Goal: Task Accomplishment & Management: Use online tool/utility

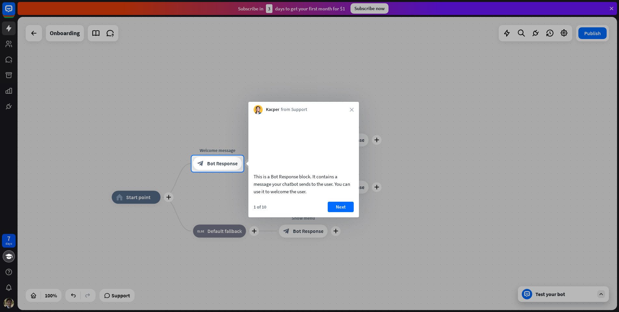
click at [349, 111] on div "Kacper from Support close" at bounding box center [303, 108] width 111 height 12
click at [352, 110] on icon "close" at bounding box center [352, 110] width 4 height 4
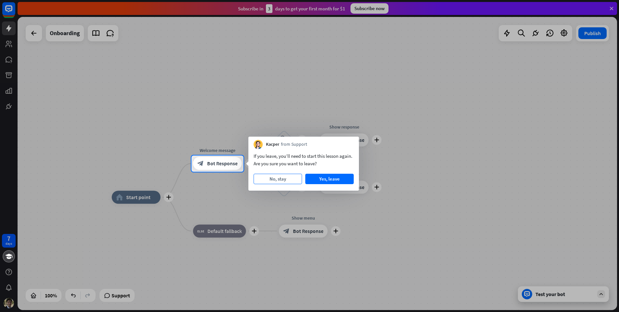
click at [288, 178] on button "No, stay" at bounding box center [278, 179] width 48 height 10
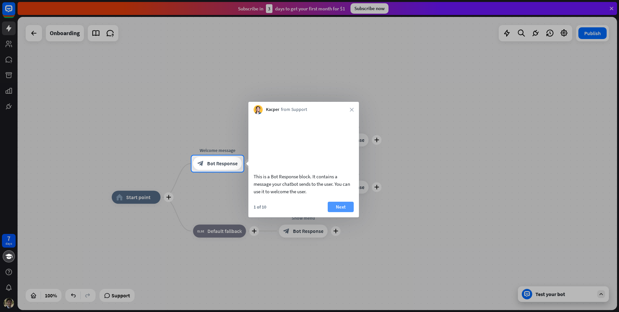
click at [344, 212] on button "Next" at bounding box center [341, 207] width 26 height 10
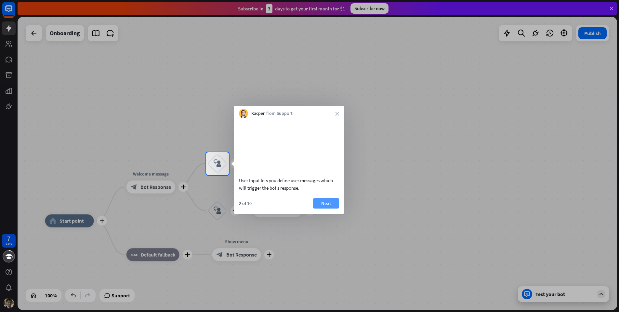
click at [329, 208] on button "Next" at bounding box center [326, 203] width 26 height 10
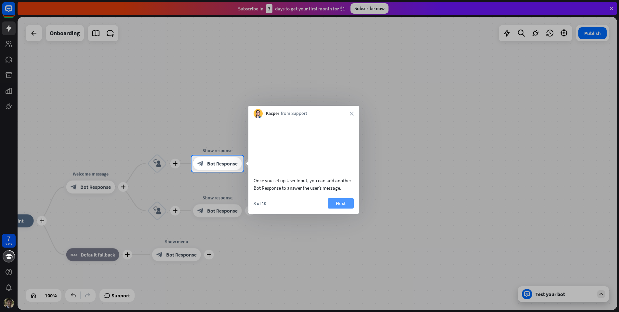
click at [335, 208] on button "Next" at bounding box center [341, 203] width 26 height 10
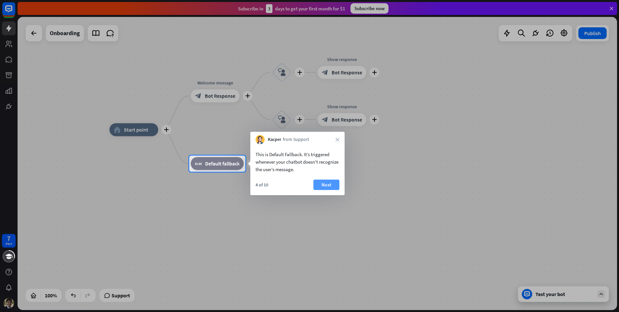
click at [330, 185] on button "Next" at bounding box center [326, 184] width 26 height 10
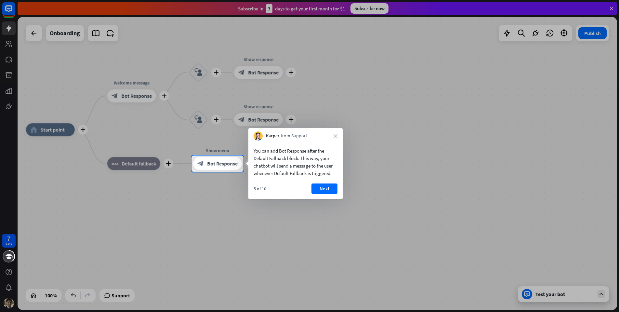
click at [330, 185] on button "Next" at bounding box center [324, 188] width 26 height 10
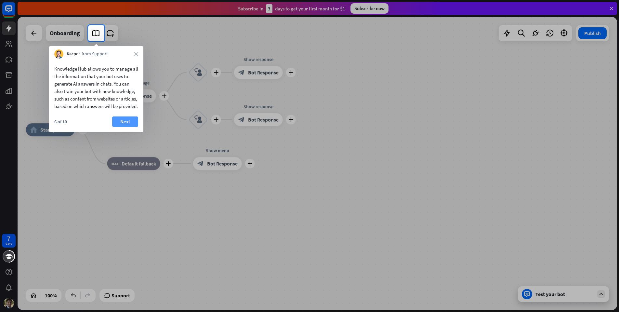
click at [133, 127] on button "Next" at bounding box center [125, 121] width 26 height 10
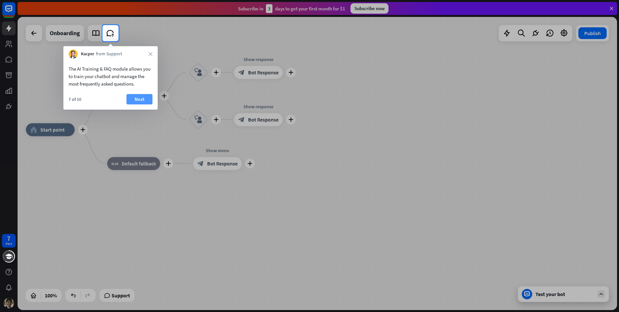
click at [133, 94] on button "Next" at bounding box center [139, 99] width 26 height 10
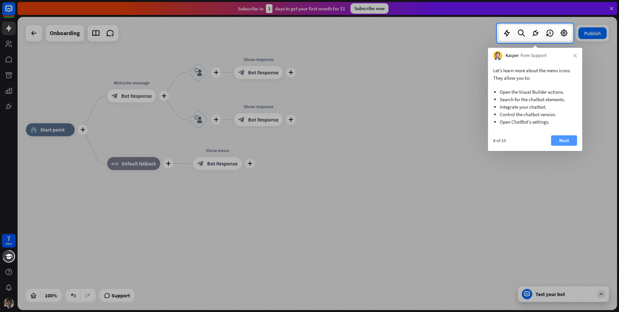
click at [565, 139] on button "Next" at bounding box center [564, 140] width 26 height 10
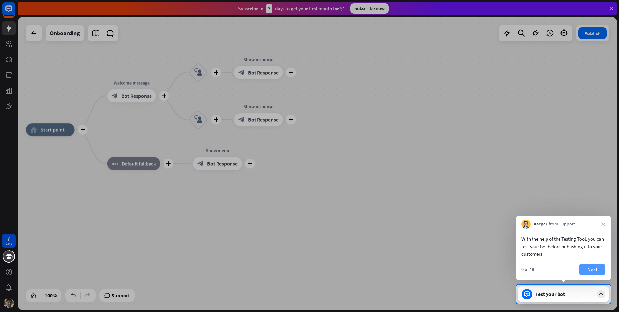
click at [596, 269] on button "Next" at bounding box center [592, 269] width 26 height 10
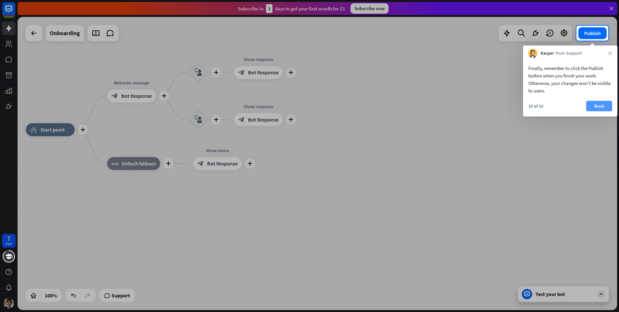
click at [604, 106] on button "Next" at bounding box center [599, 106] width 26 height 10
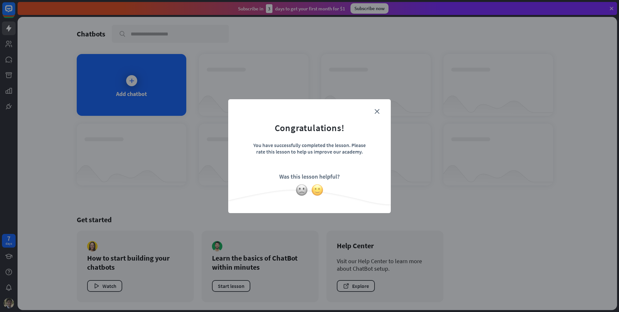
click at [316, 190] on img at bounding box center [317, 190] width 12 height 12
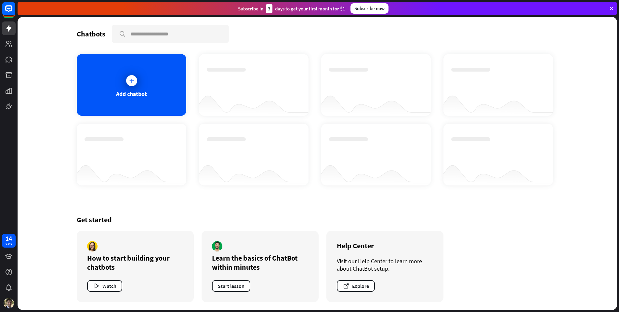
click at [188, 107] on div "Add chatbot" at bounding box center [317, 119] width 481 height 131
click at [153, 100] on div "Add chatbot" at bounding box center [132, 85] width 110 height 62
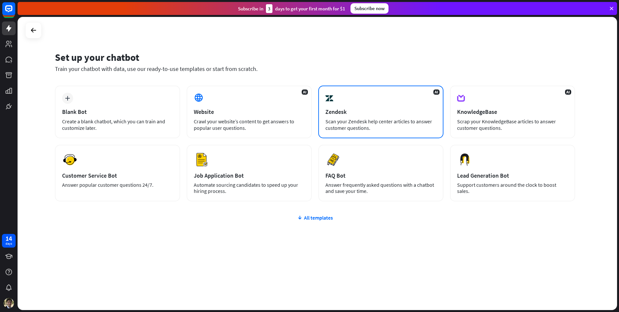
click at [382, 115] on div "Zendesk" at bounding box center [380, 111] width 111 height 7
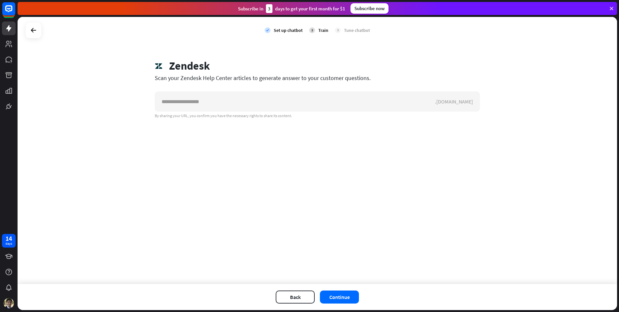
click at [40, 30] on div at bounding box center [33, 30] width 16 height 16
click at [36, 31] on icon at bounding box center [34, 30] width 8 height 8
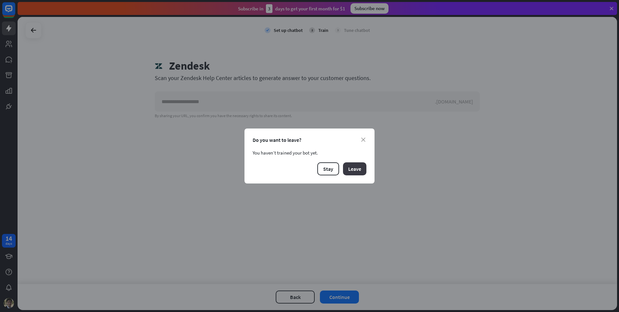
click at [354, 168] on button "Leave" at bounding box center [354, 168] width 23 height 13
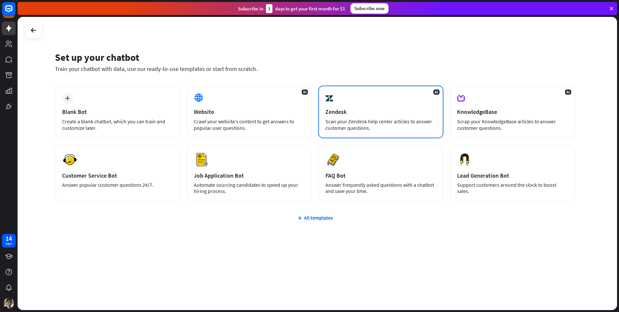
click at [345, 116] on div "AI Zendesk Scan your Zendesk help center articles to answer customer questions." at bounding box center [380, 111] width 125 height 53
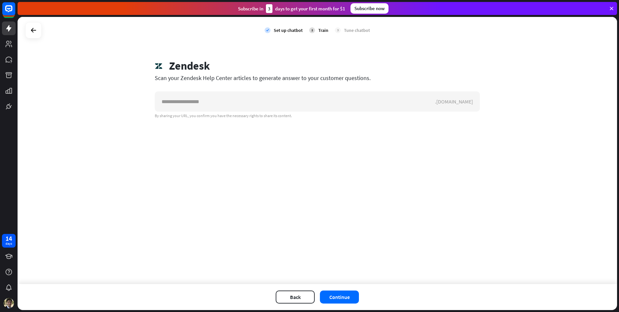
click at [40, 33] on div at bounding box center [33, 30] width 16 height 16
click at [36, 29] on icon at bounding box center [34, 30] width 8 height 8
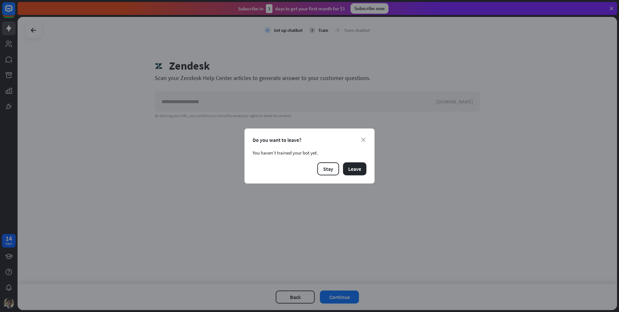
click at [349, 160] on div "close Do you want to leave? You haven’t trained your bot yet. Stay Leave" at bounding box center [309, 155] width 130 height 55
click at [351, 164] on button "Leave" at bounding box center [354, 168] width 23 height 13
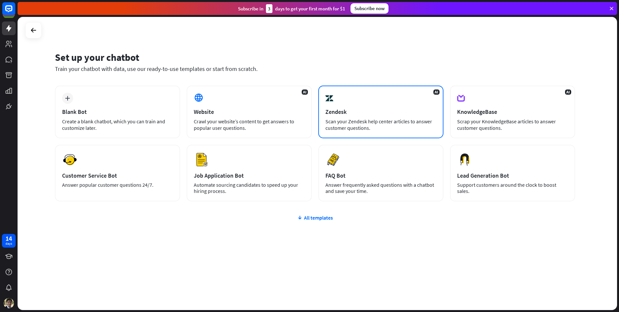
click at [356, 118] on div "AI Zendesk Scan your Zendesk help center articles to answer customer questions." at bounding box center [380, 111] width 125 height 53
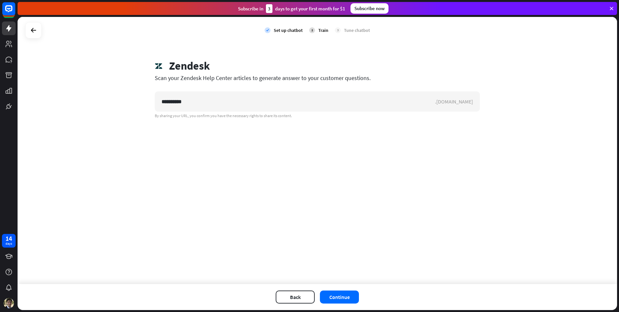
drag, startPoint x: 270, startPoint y: 116, endPoint x: 338, endPoint y: 290, distance: 186.1
click at [338, 290] on div "Back Continue" at bounding box center [317, 297] width 599 height 26
click at [338, 296] on button "Continue" at bounding box center [339, 296] width 39 height 13
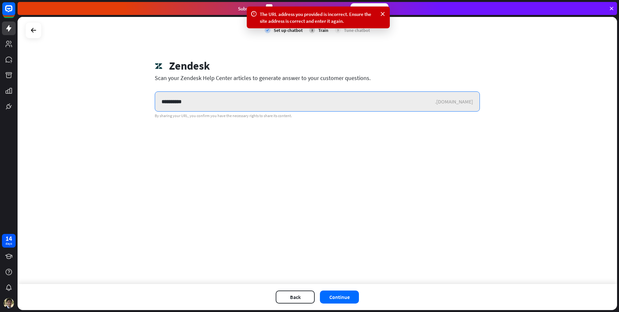
drag, startPoint x: 170, startPoint y: 101, endPoint x: 174, endPoint y: 107, distance: 7.0
click at [171, 102] on input "**********" at bounding box center [295, 102] width 280 height 20
type input "*********"
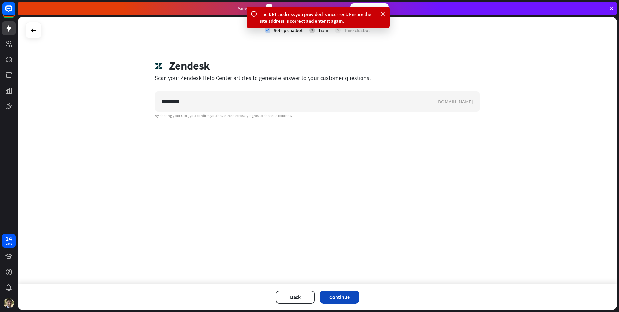
click at [347, 300] on button "Continue" at bounding box center [339, 296] width 39 height 13
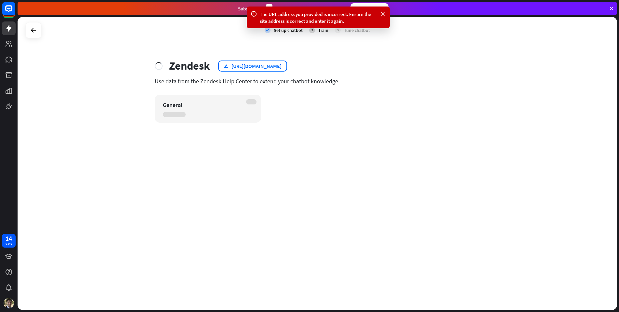
click at [281, 67] on div "[URL][DOMAIN_NAME]" at bounding box center [256, 66] width 50 height 7
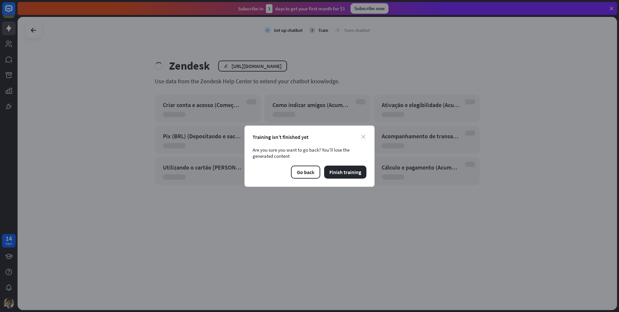
click at [362, 135] on icon "close" at bounding box center [363, 137] width 4 height 4
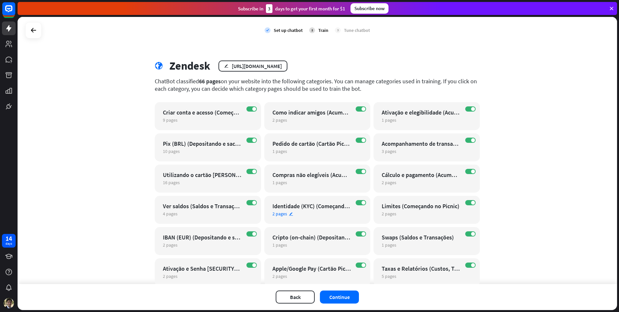
scroll to position [23, 0]
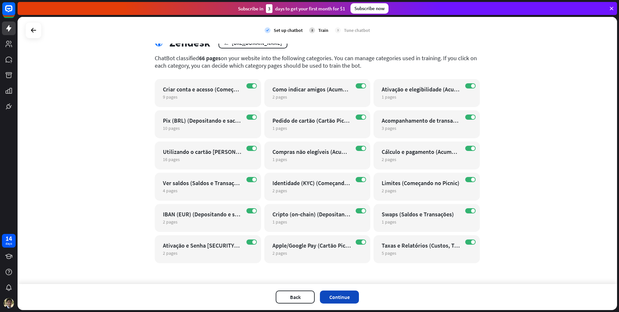
click at [342, 298] on button "Continue" at bounding box center [339, 296] width 39 height 13
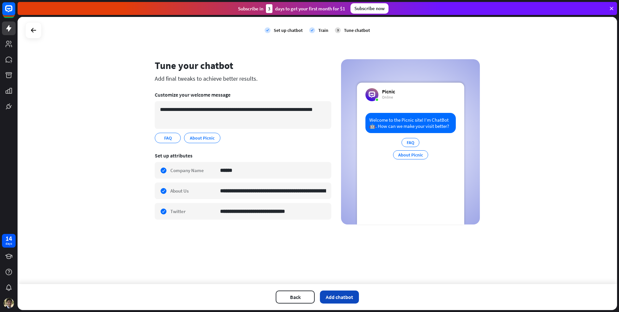
click at [343, 293] on button "Add chatbot" at bounding box center [339, 296] width 39 height 13
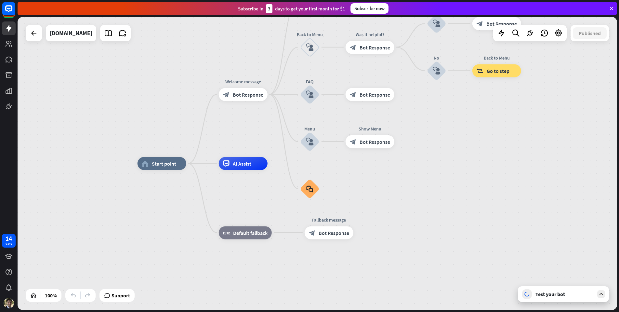
drag, startPoint x: 427, startPoint y: 180, endPoint x: 412, endPoint y: 215, distance: 38.2
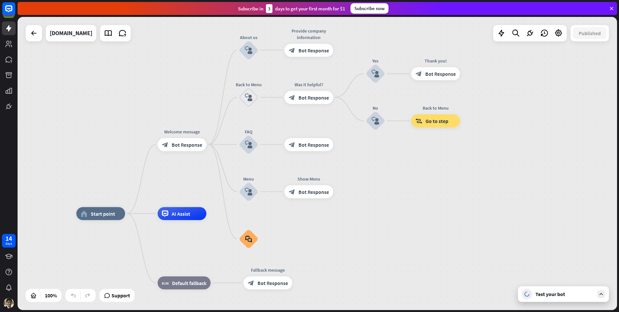
drag, startPoint x: 423, startPoint y: 184, endPoint x: 363, endPoint y: 230, distance: 76.0
click at [250, 236] on icon "block_faq" at bounding box center [248, 238] width 7 height 7
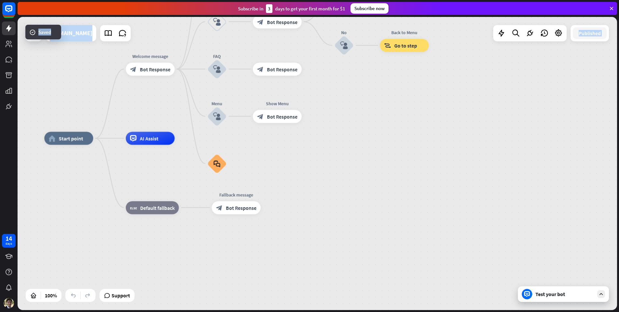
drag, startPoint x: 389, startPoint y: 119, endPoint x: 432, endPoint y: 150, distance: 52.9
click at [385, 107] on div "home_2 Start point Welcome message block_bot_response Bot Response About us blo…" at bounding box center [317, 163] width 599 height 293
click at [404, 101] on div "home_2 Start point Welcome message block_bot_response Bot Response About us blo…" at bounding box center [317, 163] width 599 height 293
drag, startPoint x: 354, startPoint y: 209, endPoint x: 382, endPoint y: 206, distance: 28.5
click at [356, 210] on div "home_2 Start point Welcome message block_bot_response Bot Response About us blo…" at bounding box center [344, 284] width 601 height 293
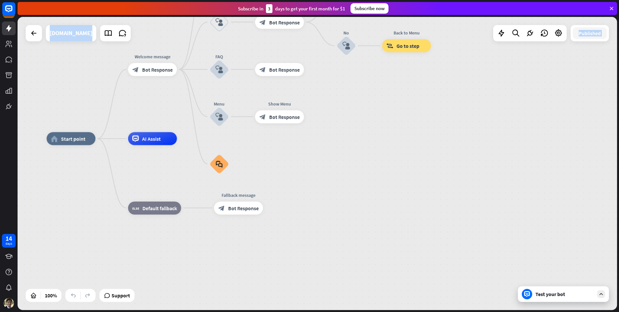
drag, startPoint x: 554, startPoint y: 285, endPoint x: 557, endPoint y: 281, distance: 4.8
click at [555, 285] on div "home_2 Start point Welcome message block_bot_response Bot Response About us blo…" at bounding box center [346, 284] width 601 height 293
click at [9, 30] on icon at bounding box center [8, 28] width 5 height 7
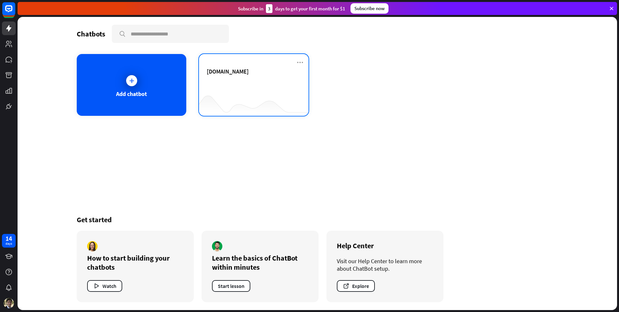
click at [241, 76] on div "[DOMAIN_NAME]" at bounding box center [254, 79] width 94 height 23
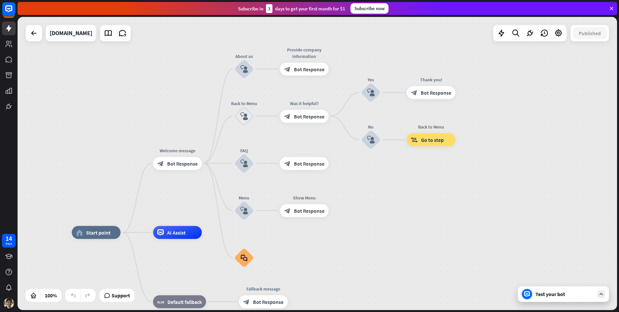
drag, startPoint x: 463, startPoint y: 146, endPoint x: 397, endPoint y: 215, distance: 95.2
click at [397, 215] on div "home_2 Start point Welcome message block_bot_response Bot Response About us blo…" at bounding box center [317, 163] width 599 height 293
click at [550, 294] on div "Test your bot" at bounding box center [564, 294] width 59 height 7
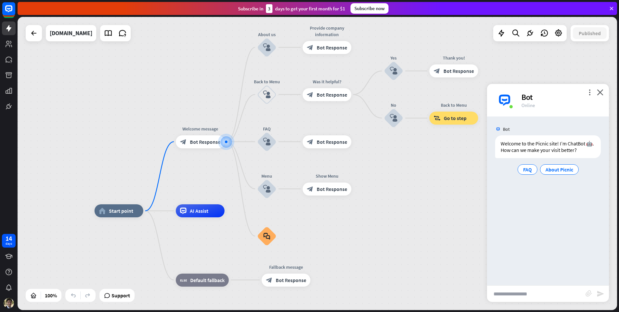
drag, startPoint x: 415, startPoint y: 245, endPoint x: 394, endPoint y: 225, distance: 29.0
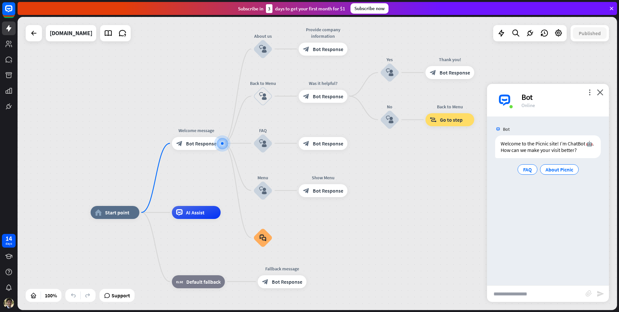
click at [529, 296] on input "text" at bounding box center [536, 293] width 98 height 16
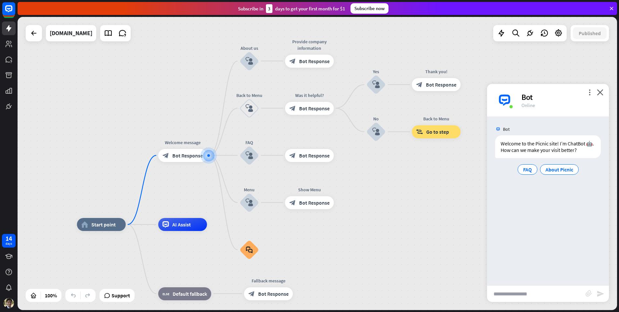
drag, startPoint x: 411, startPoint y: 205, endPoint x: 399, endPoint y: 215, distance: 15.9
click at [399, 215] on div "home_2 Start point Welcome message block_bot_response Bot Response About us blo…" at bounding box center [317, 163] width 599 height 293
click at [517, 292] on input "text" at bounding box center [536, 293] width 98 height 16
type input "*"
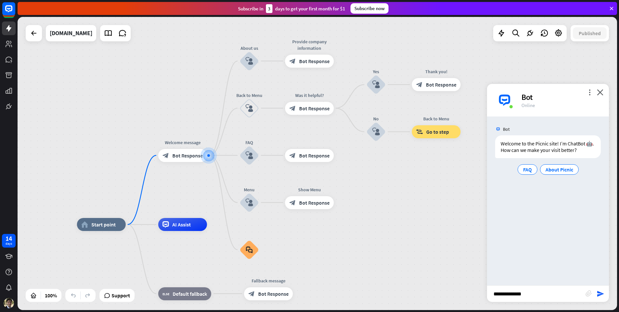
type input "**********"
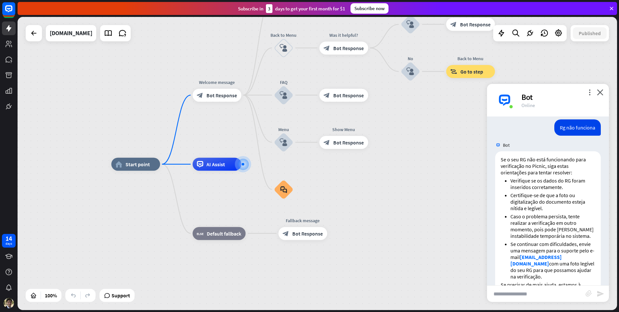
scroll to position [72, 0]
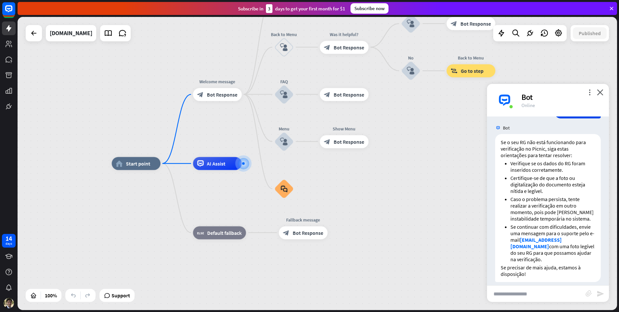
click at [219, 114] on div "home_2 Start point Welcome message block_bot_response Bot Response About us blo…" at bounding box center [317, 163] width 599 height 293
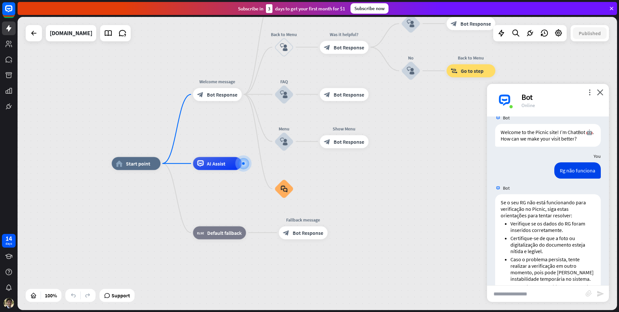
drag, startPoint x: 215, startPoint y: 127, endPoint x: 243, endPoint y: 137, distance: 30.0
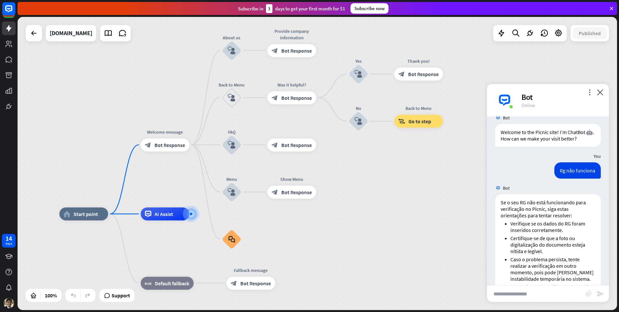
drag, startPoint x: 219, startPoint y: 129, endPoint x: 173, endPoint y: 175, distance: 65.3
click at [173, 175] on div "home_2 Start point Welcome message block_bot_response Bot Response About us blo…" at bounding box center [317, 163] width 599 height 293
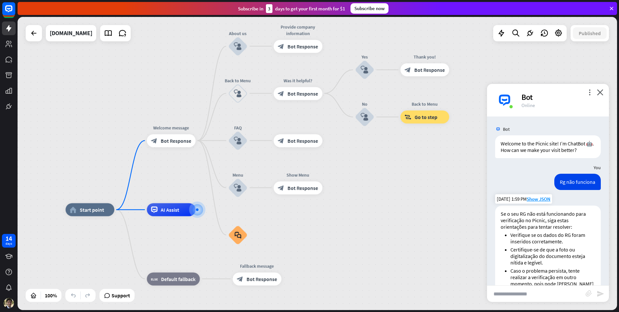
scroll to position [72, 0]
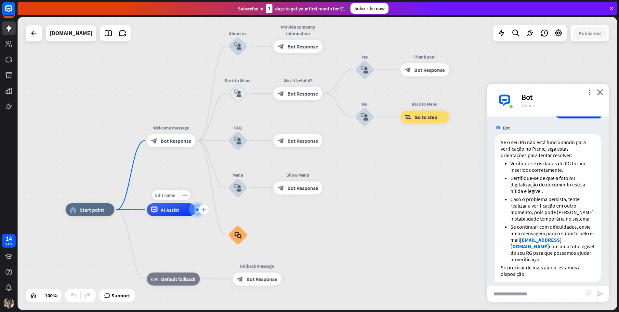
click at [199, 210] on div "plus" at bounding box center [204, 210] width 10 height 10
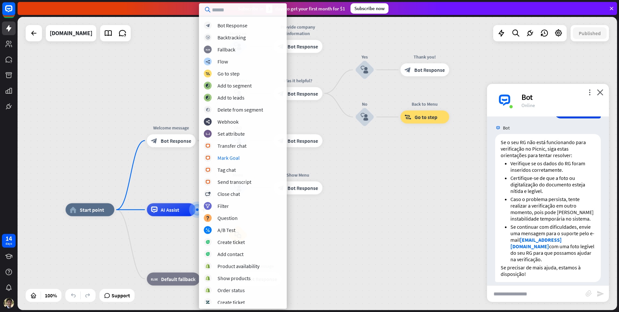
scroll to position [38, 0]
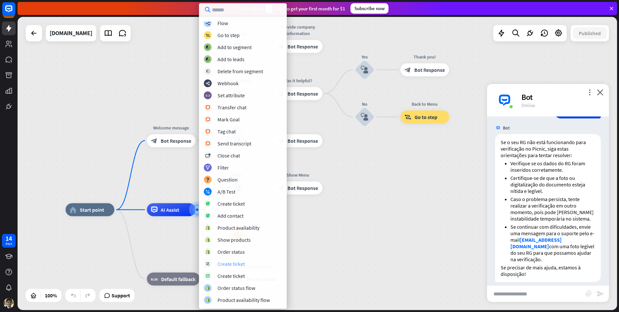
click at [237, 262] on div "Create ticket" at bounding box center [230, 263] width 27 height 7
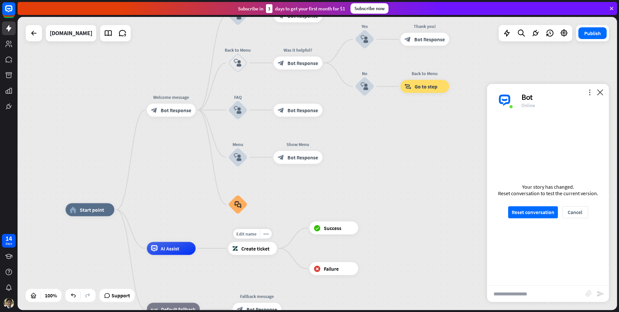
click at [261, 245] on span "Create ticket" at bounding box center [255, 248] width 28 height 7
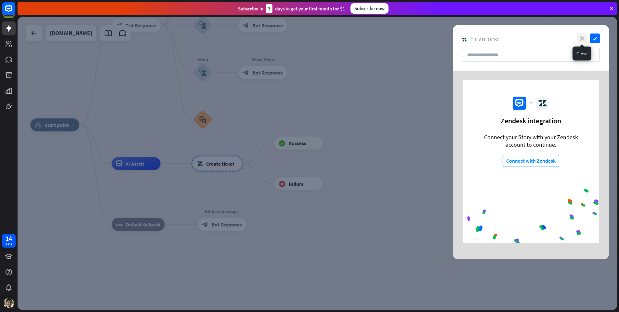
click at [586, 38] on icon "close" at bounding box center [582, 38] width 10 height 10
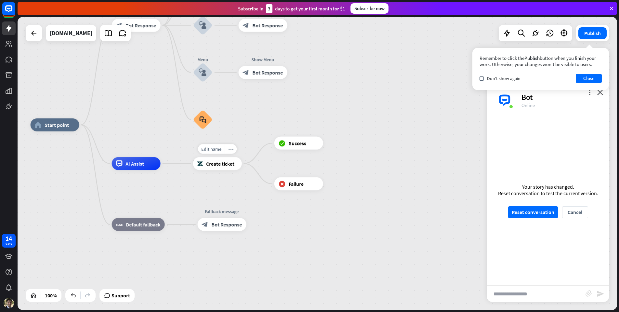
click at [226, 162] on span "Create ticket" at bounding box center [220, 163] width 28 height 7
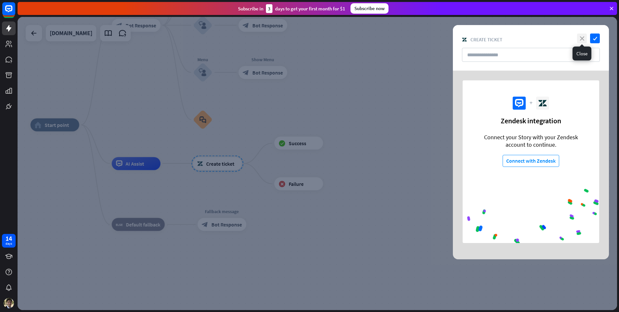
click at [583, 38] on icon "close" at bounding box center [582, 38] width 10 height 10
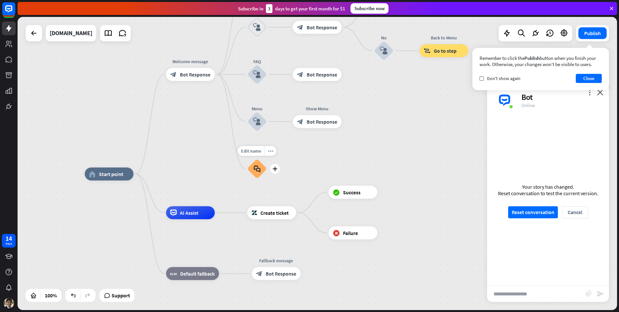
drag, startPoint x: 187, startPoint y: 141, endPoint x: 241, endPoint y: 190, distance: 73.2
click at [247, 178] on div "Edit name more_horiz plus block_faq" at bounding box center [257, 169] width 20 height 20
click at [285, 196] on icon "more_horiz" at bounding box center [284, 197] width 5 height 5
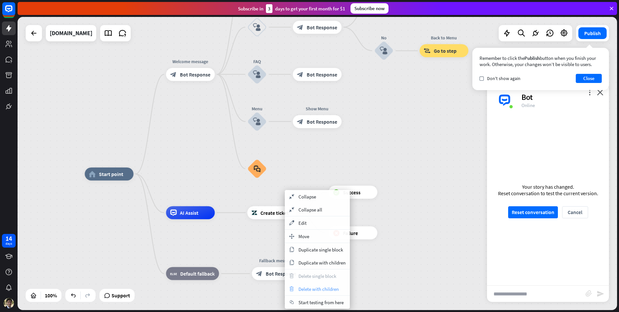
click at [309, 285] on div "trash Delete with children" at bounding box center [317, 288] width 65 height 13
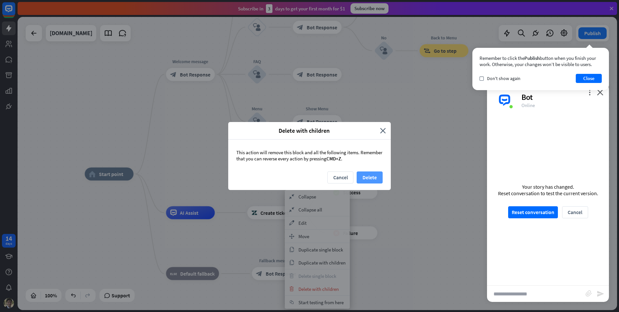
click at [372, 176] on button "Delete" at bounding box center [370, 177] width 26 height 12
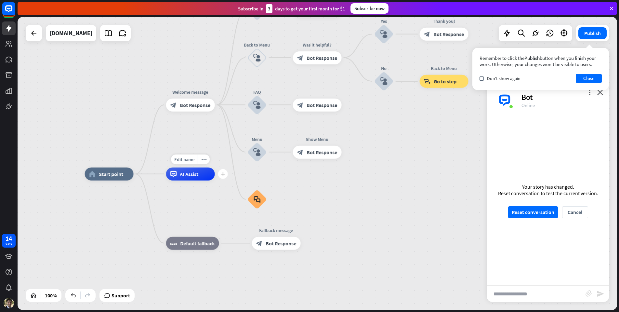
click at [201, 174] on div "AI Assist" at bounding box center [190, 173] width 49 height 13
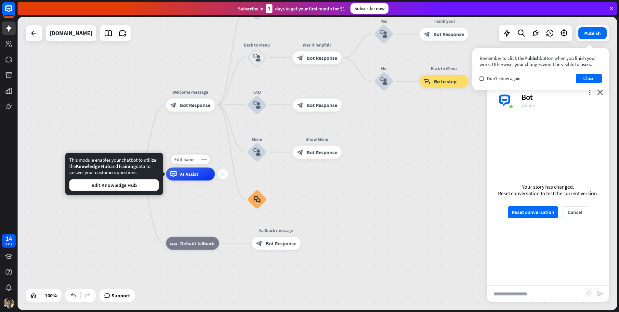
click at [222, 172] on icon "plus" at bounding box center [222, 174] width 5 height 5
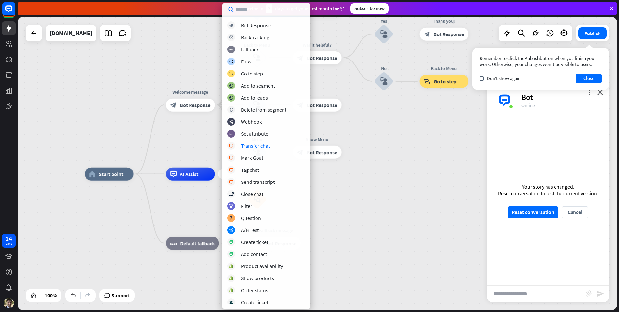
click at [202, 140] on div "home_2 Start point Welcome message block_bot_response Bot Response About us blo…" at bounding box center [317, 163] width 599 height 293
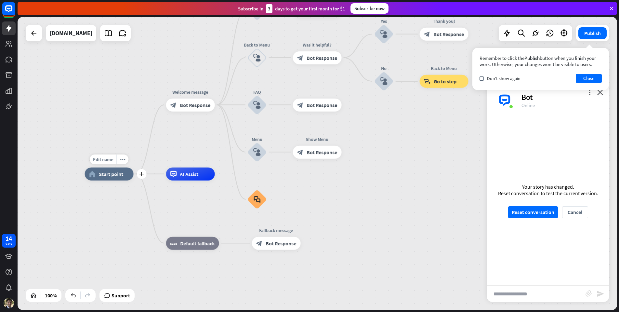
click at [111, 174] on span "Start point" at bounding box center [111, 174] width 24 height 7
click at [601, 79] on button "Close" at bounding box center [589, 78] width 26 height 9
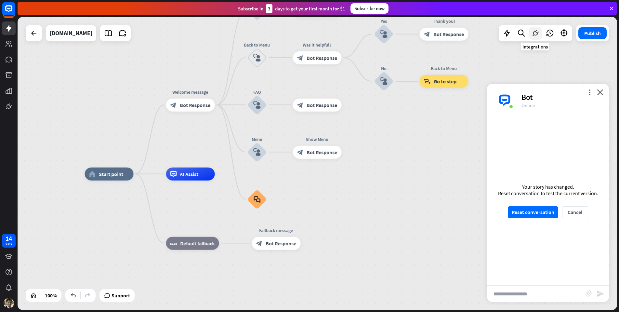
click at [534, 33] on icon at bounding box center [535, 33] width 8 height 8
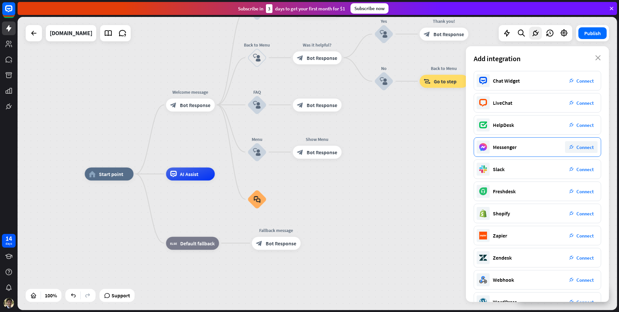
scroll to position [18, 0]
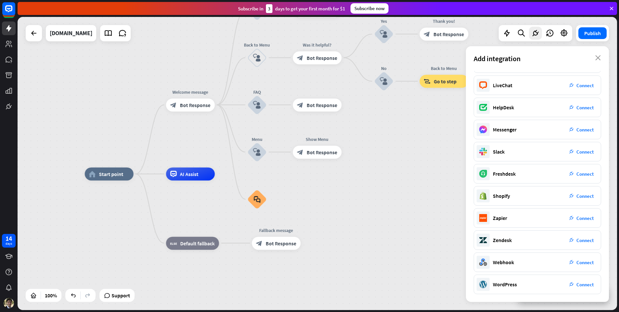
click at [522, 40] on div at bounding box center [535, 33] width 73 height 16
click at [510, 34] on icon at bounding box center [506, 33] width 8 height 8
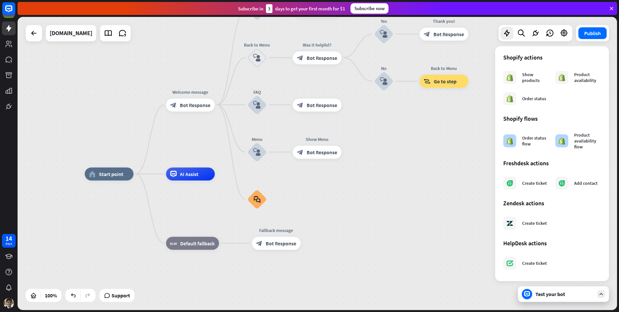
scroll to position [0, 0]
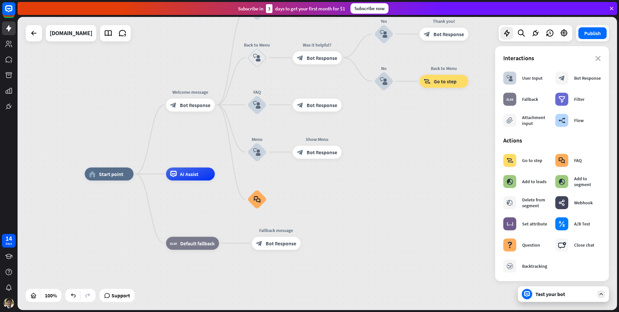
drag, startPoint x: 429, startPoint y: 191, endPoint x: 435, endPoint y: 190, distance: 5.9
click at [595, 60] on icon "close" at bounding box center [598, 58] width 6 height 5
